Goal: Task Accomplishment & Management: Use online tool/utility

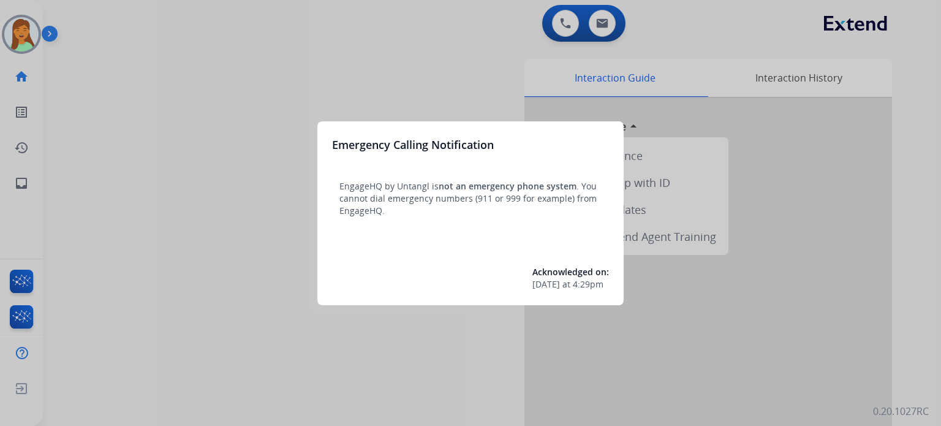
click at [417, 362] on div at bounding box center [470, 213] width 941 height 426
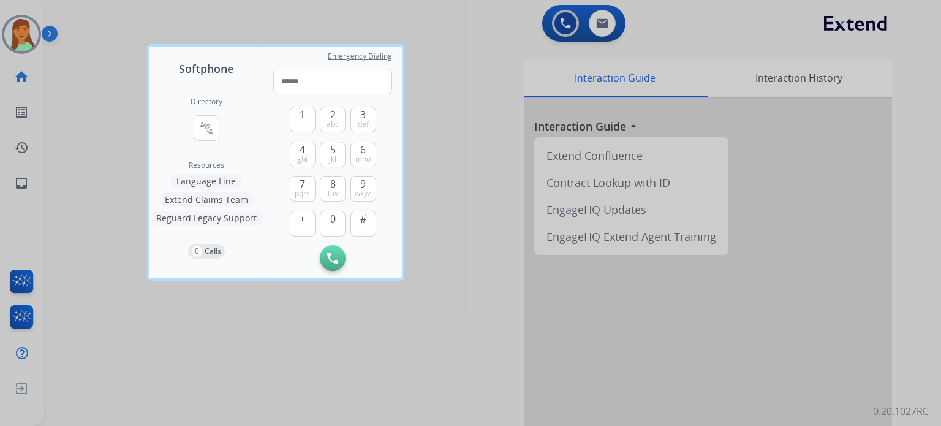
click at [417, 362] on div at bounding box center [470, 213] width 941 height 426
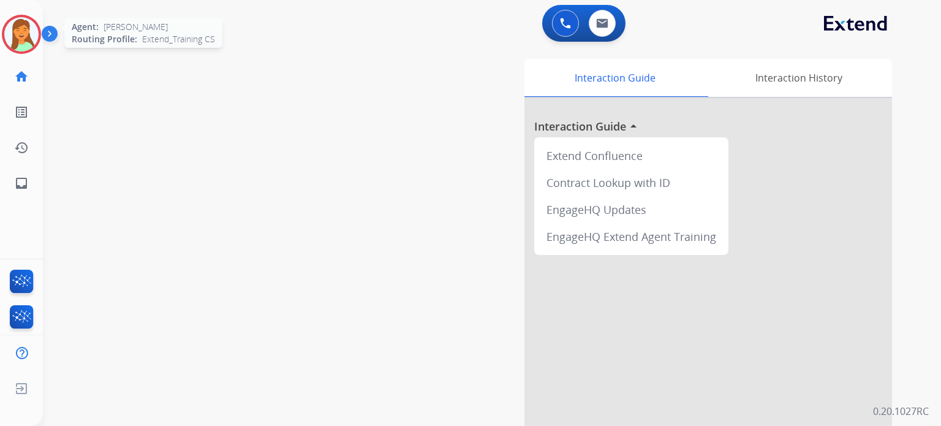
click at [23, 43] on img at bounding box center [21, 34] width 34 height 34
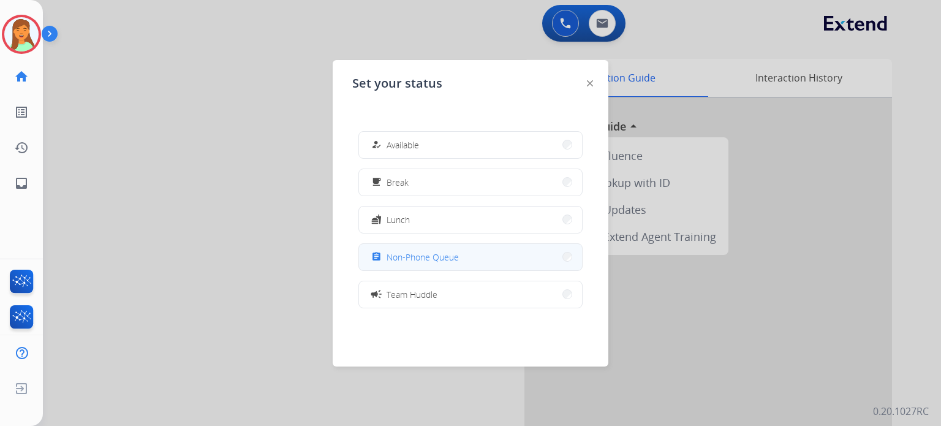
click at [450, 256] on span "Non-Phone Queue" at bounding box center [423, 257] width 72 height 13
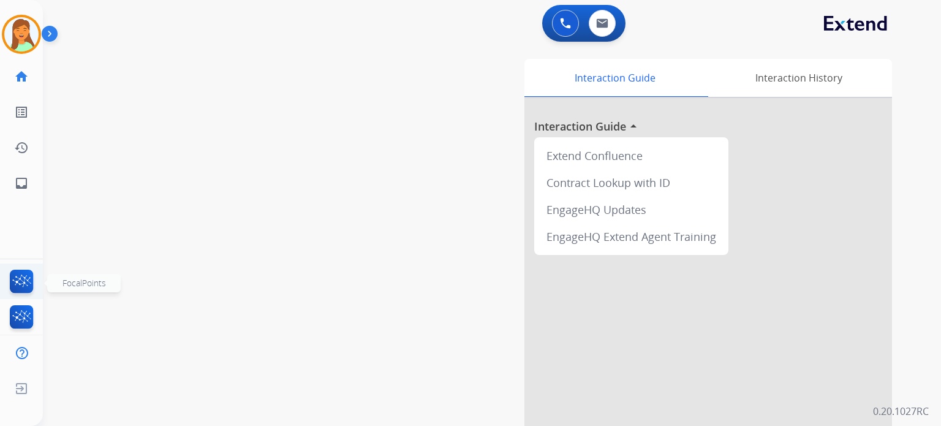
click at [17, 278] on img at bounding box center [21, 284] width 29 height 28
